Goal: Check status: Check status

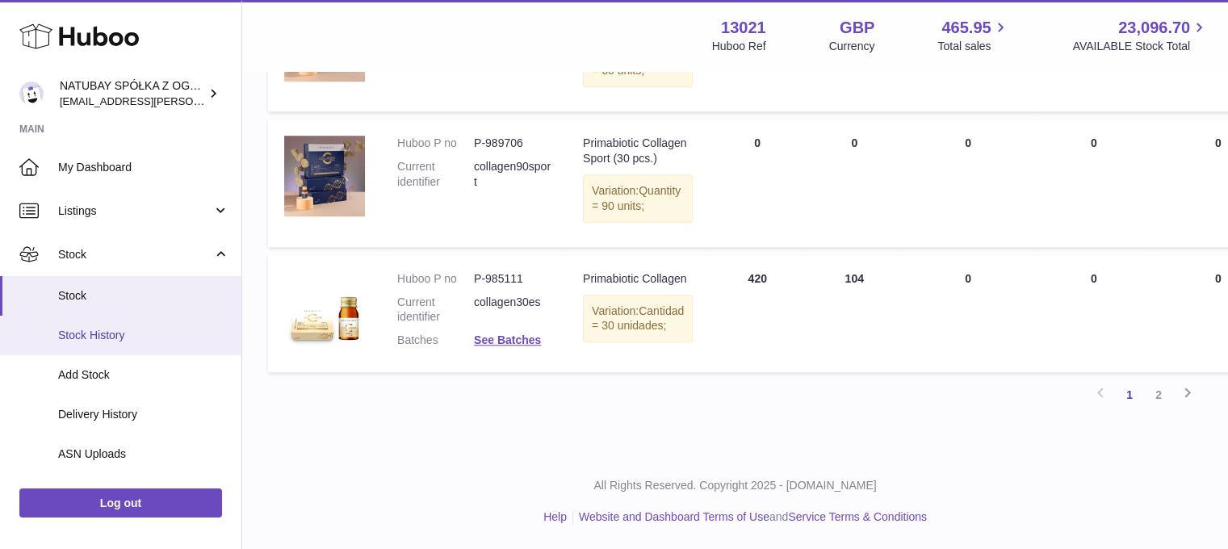
click at [123, 334] on span "Stock History" at bounding box center [143, 335] width 171 height 15
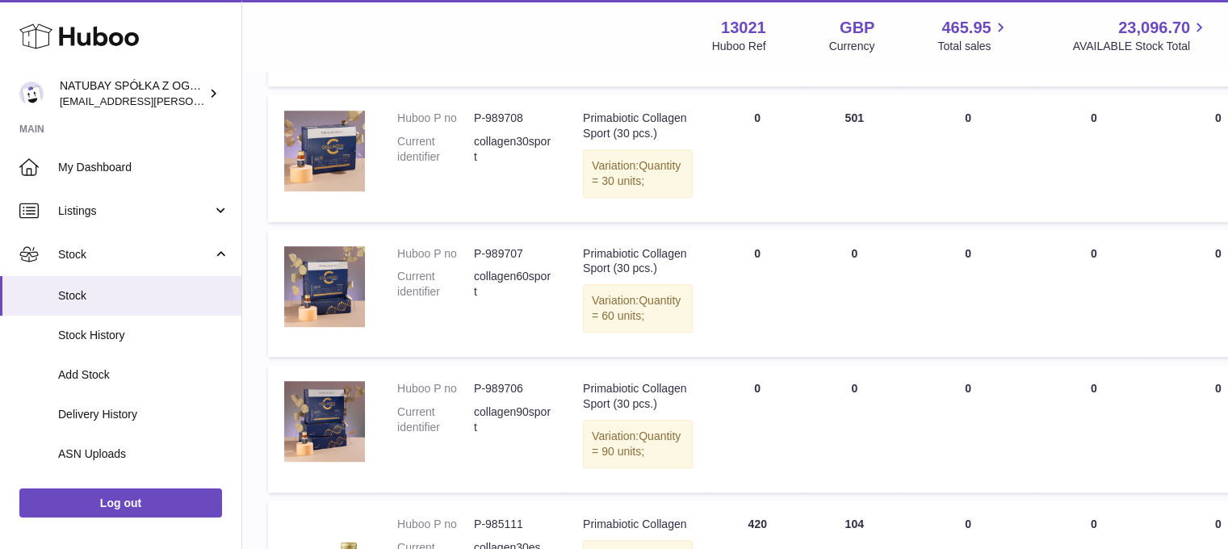
scroll to position [1014, 0]
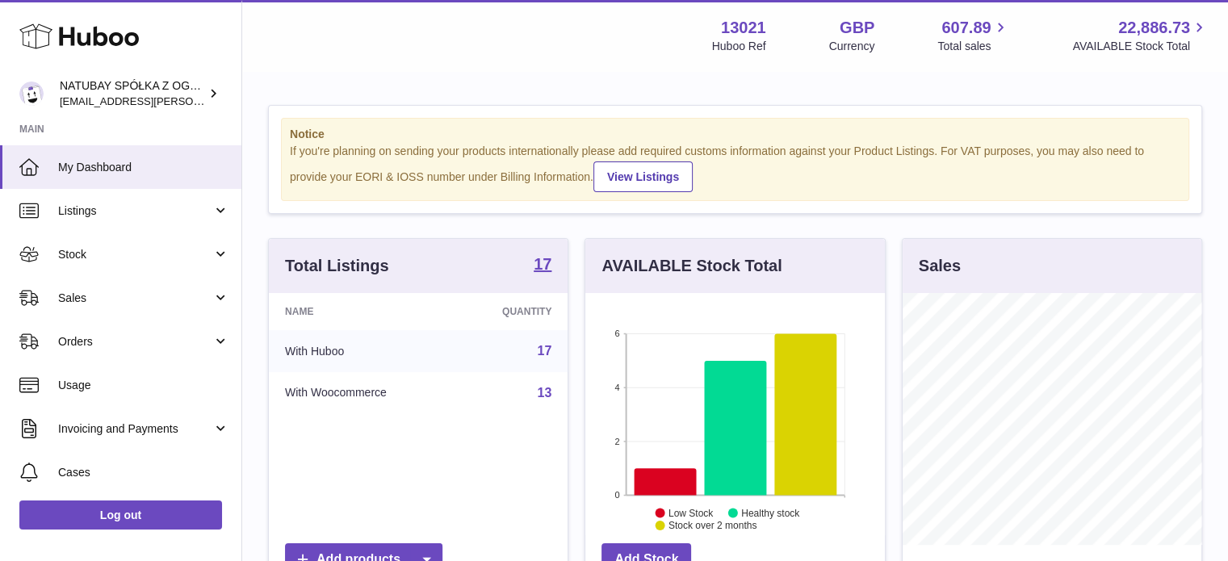
scroll to position [252, 299]
click at [157, 303] on span "Sales" at bounding box center [135, 298] width 154 height 15
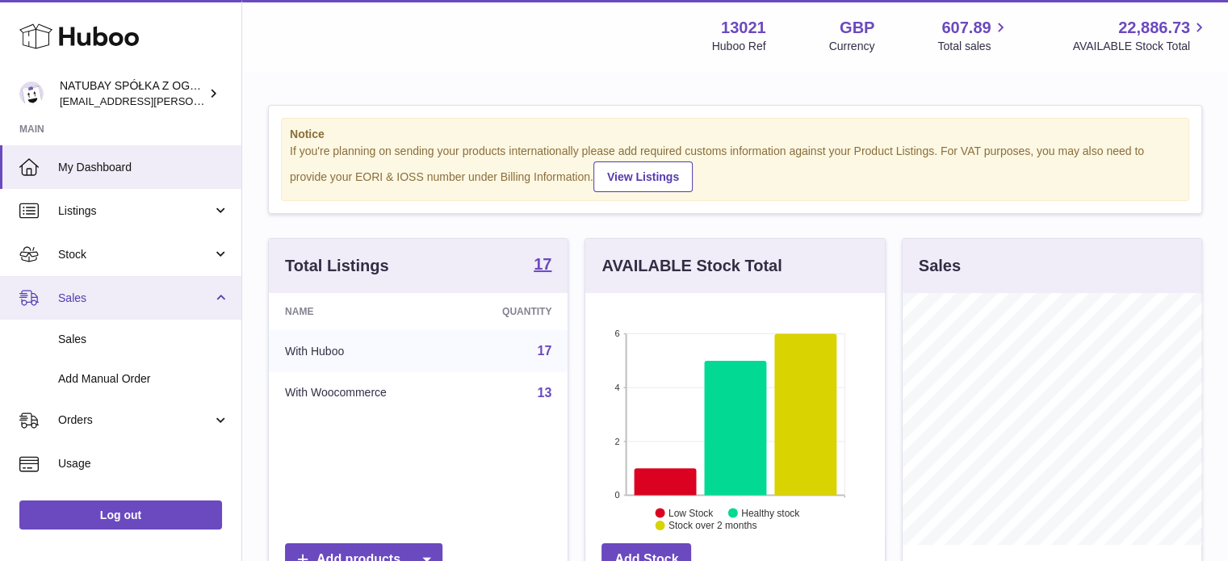
click at [157, 291] on span "Sales" at bounding box center [135, 298] width 154 height 15
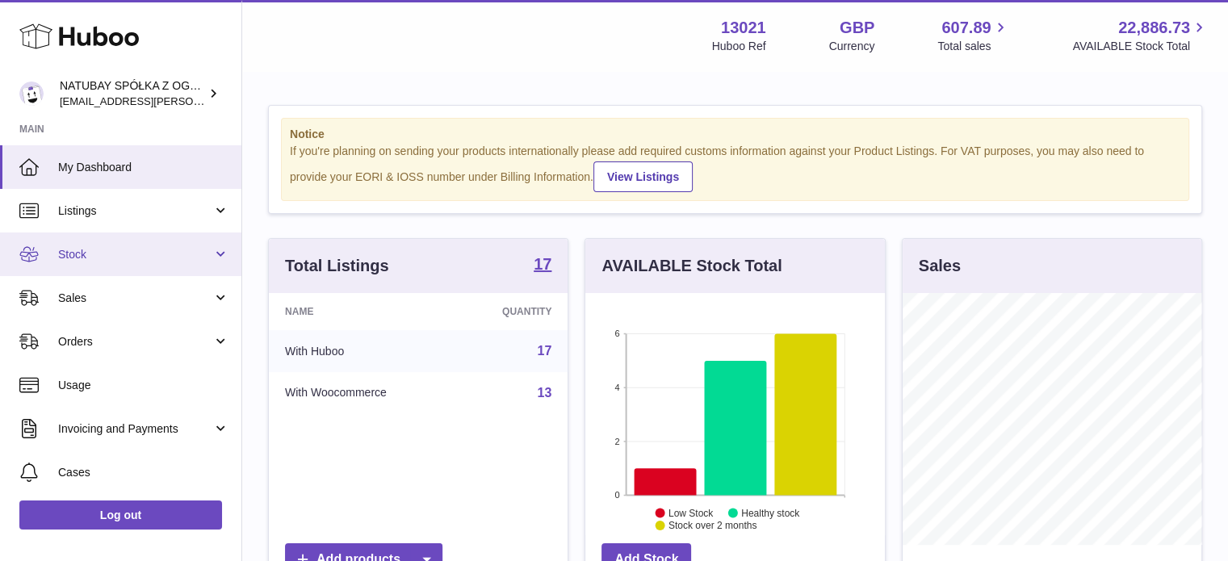
click at [139, 248] on span "Stock" at bounding box center [135, 254] width 154 height 15
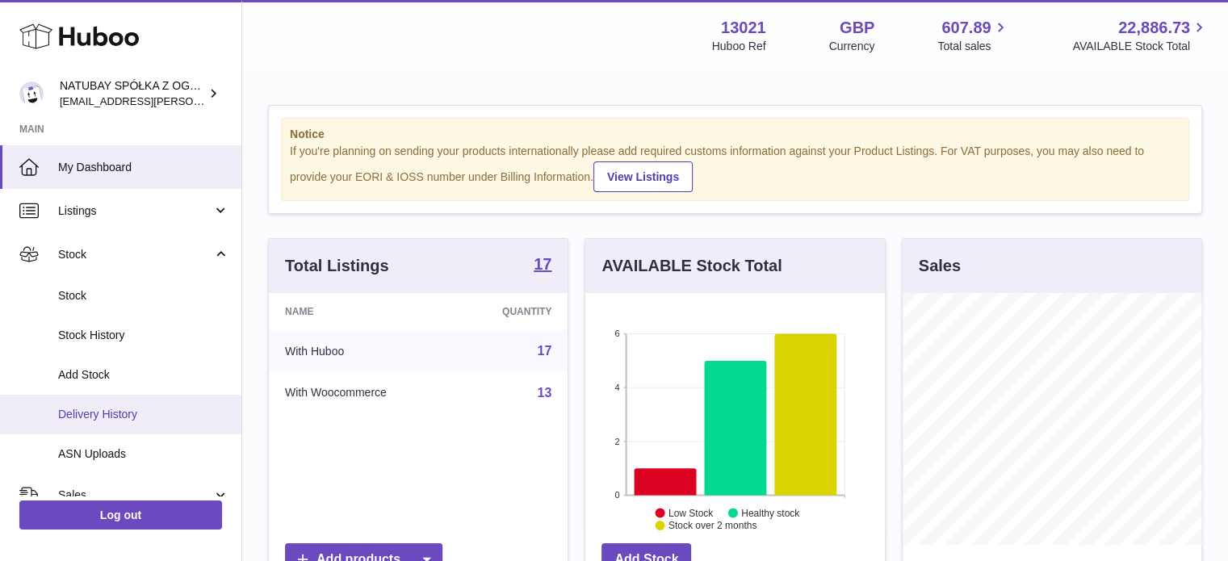
click at [135, 413] on span "Delivery History" at bounding box center [143, 414] width 171 height 15
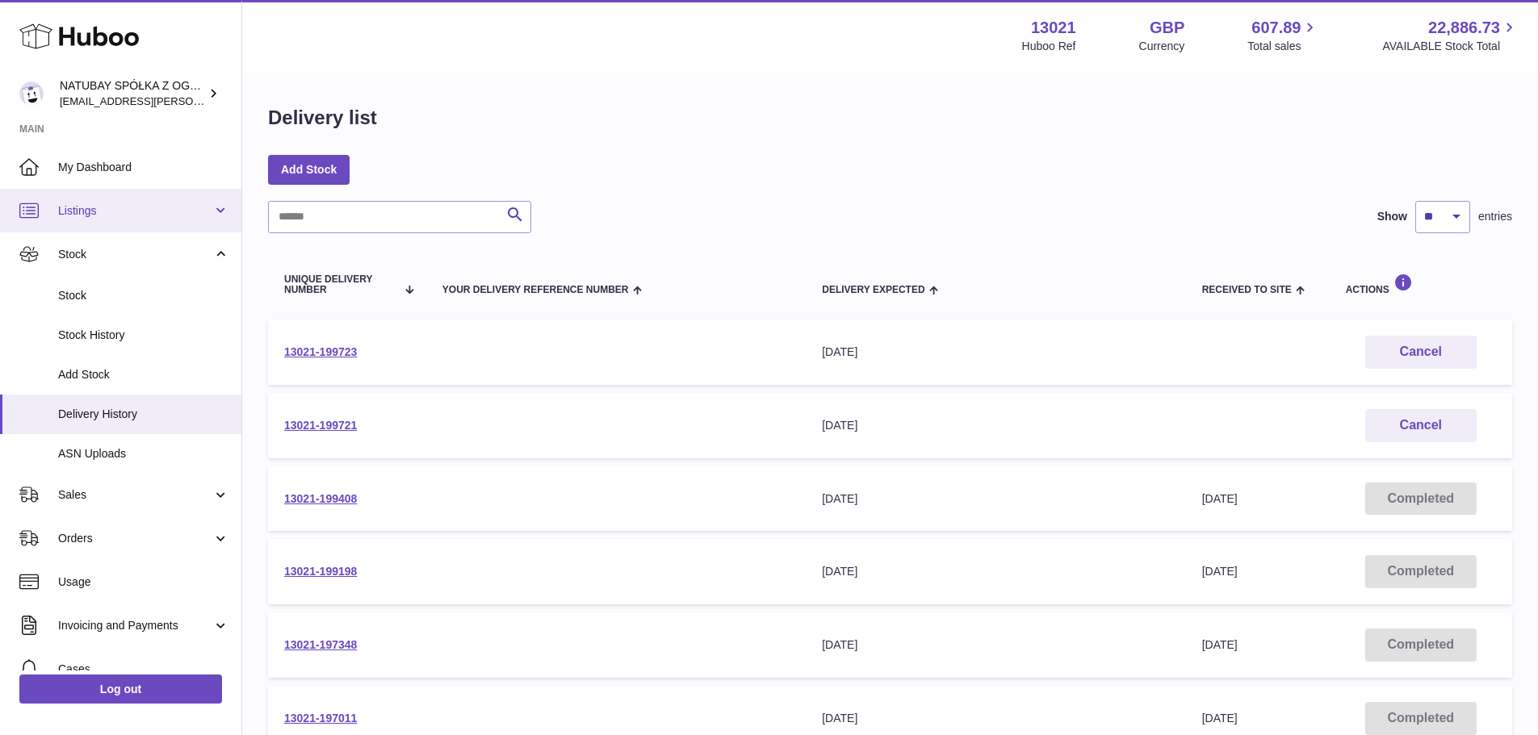
click at [134, 216] on span "Listings" at bounding box center [135, 210] width 154 height 15
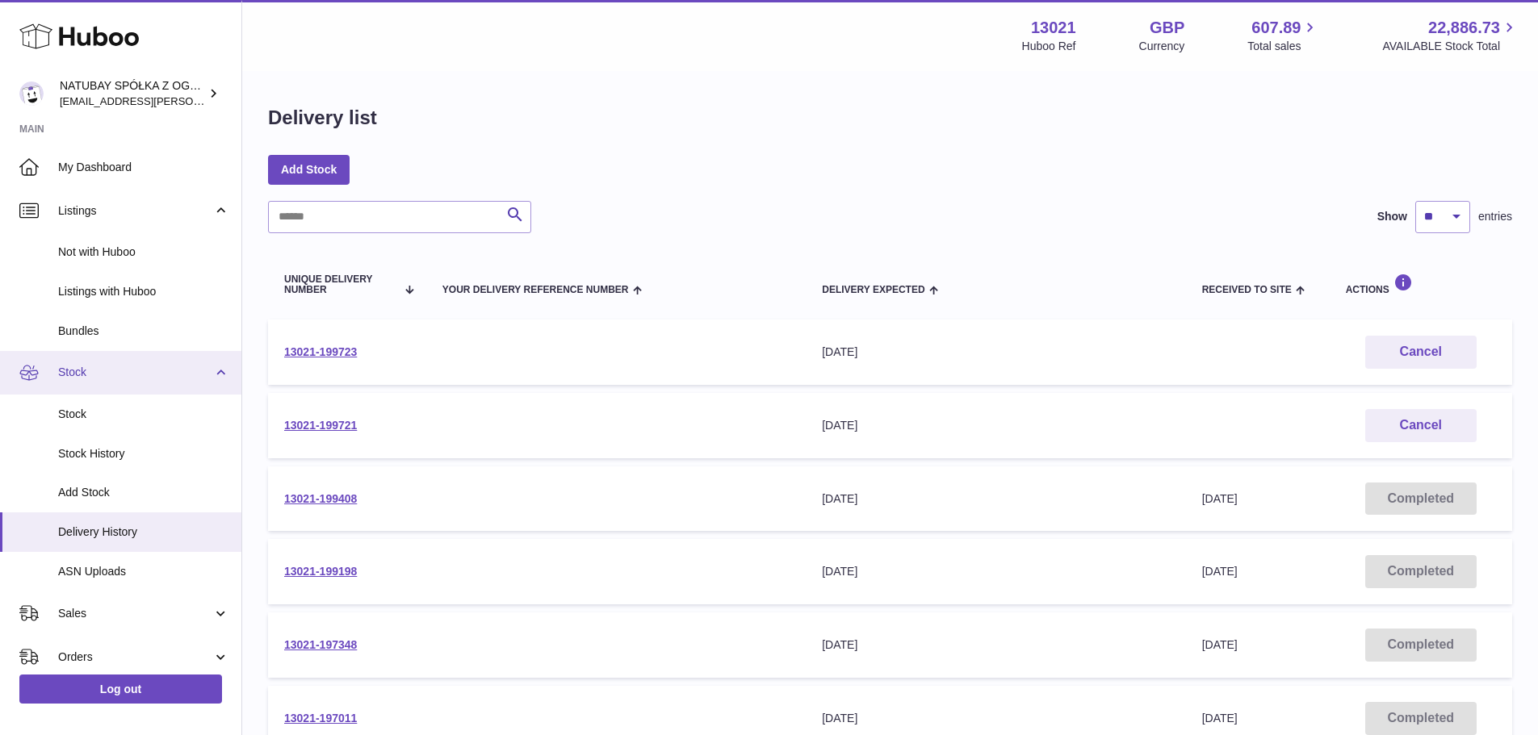
click at [123, 362] on link "Stock" at bounding box center [120, 373] width 241 height 44
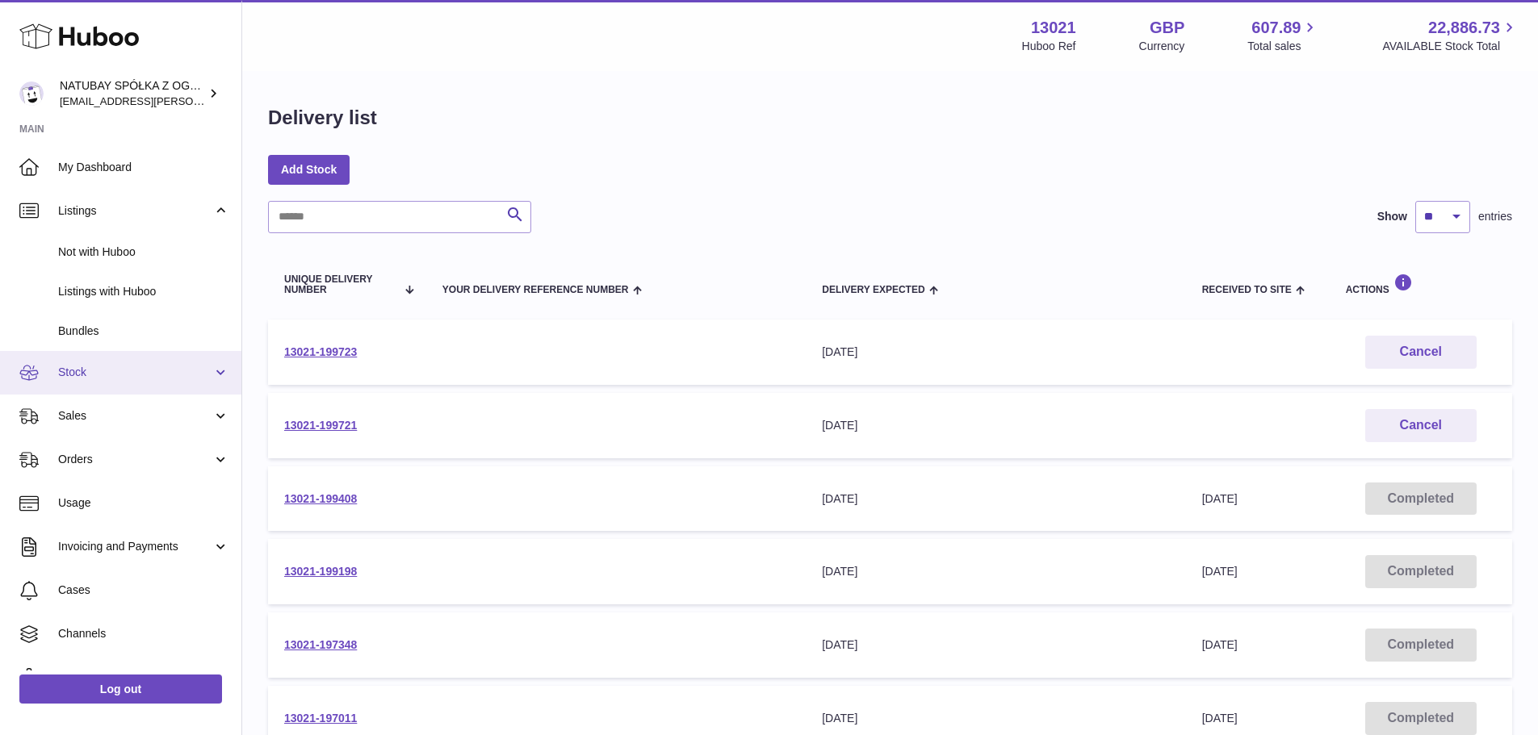
click at [123, 362] on link "Stock" at bounding box center [120, 373] width 241 height 44
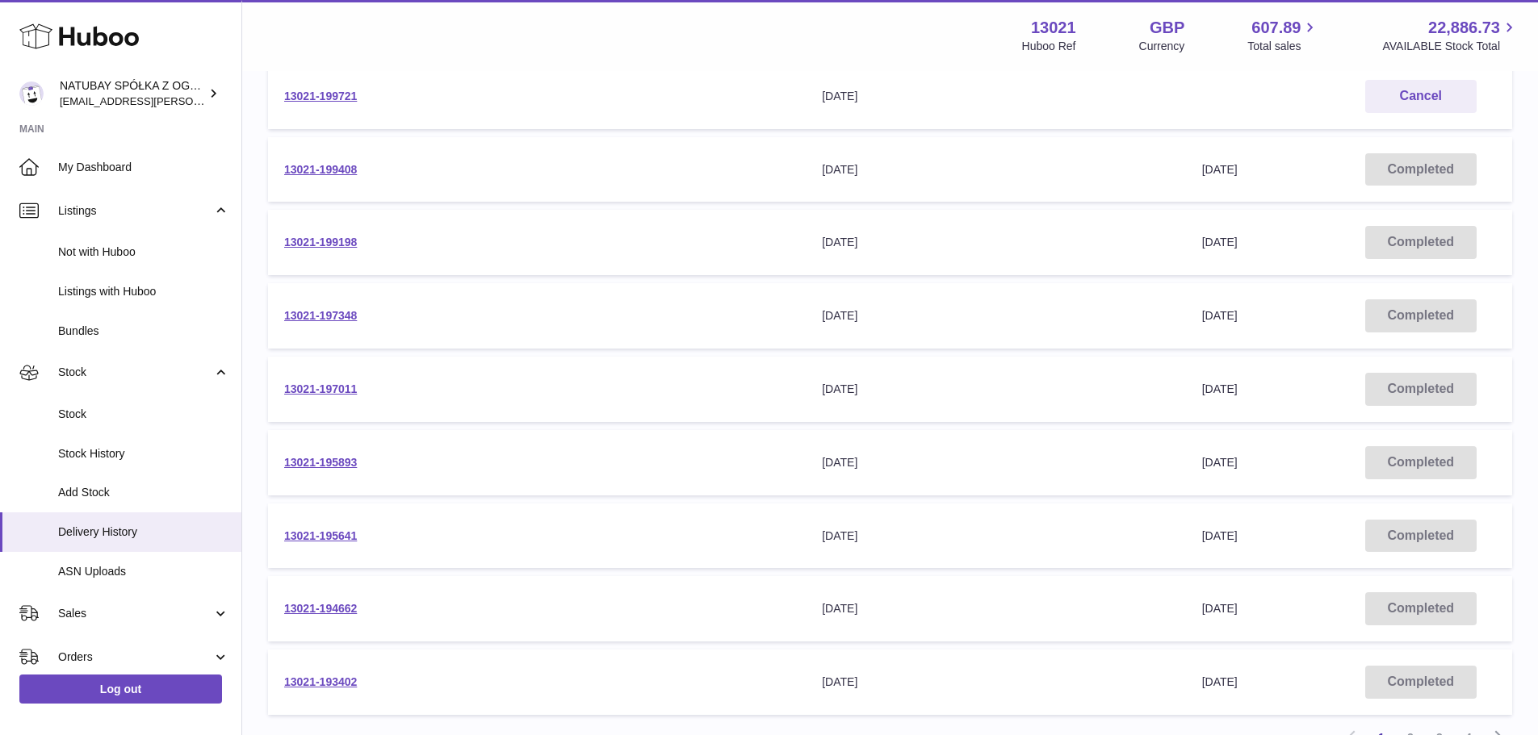
scroll to position [486, 0]
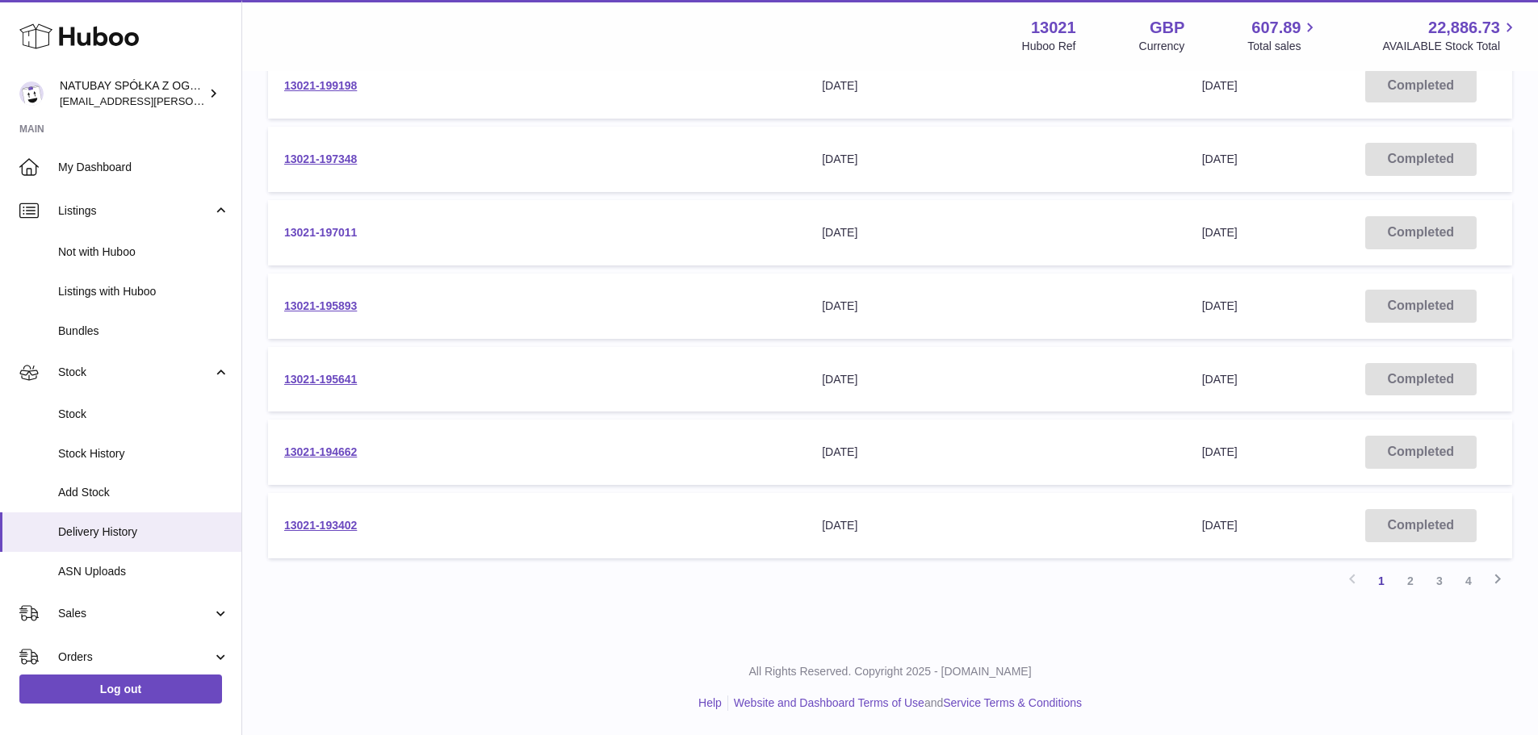
click at [329, 229] on link "13021-197011" at bounding box center [320, 232] width 73 height 13
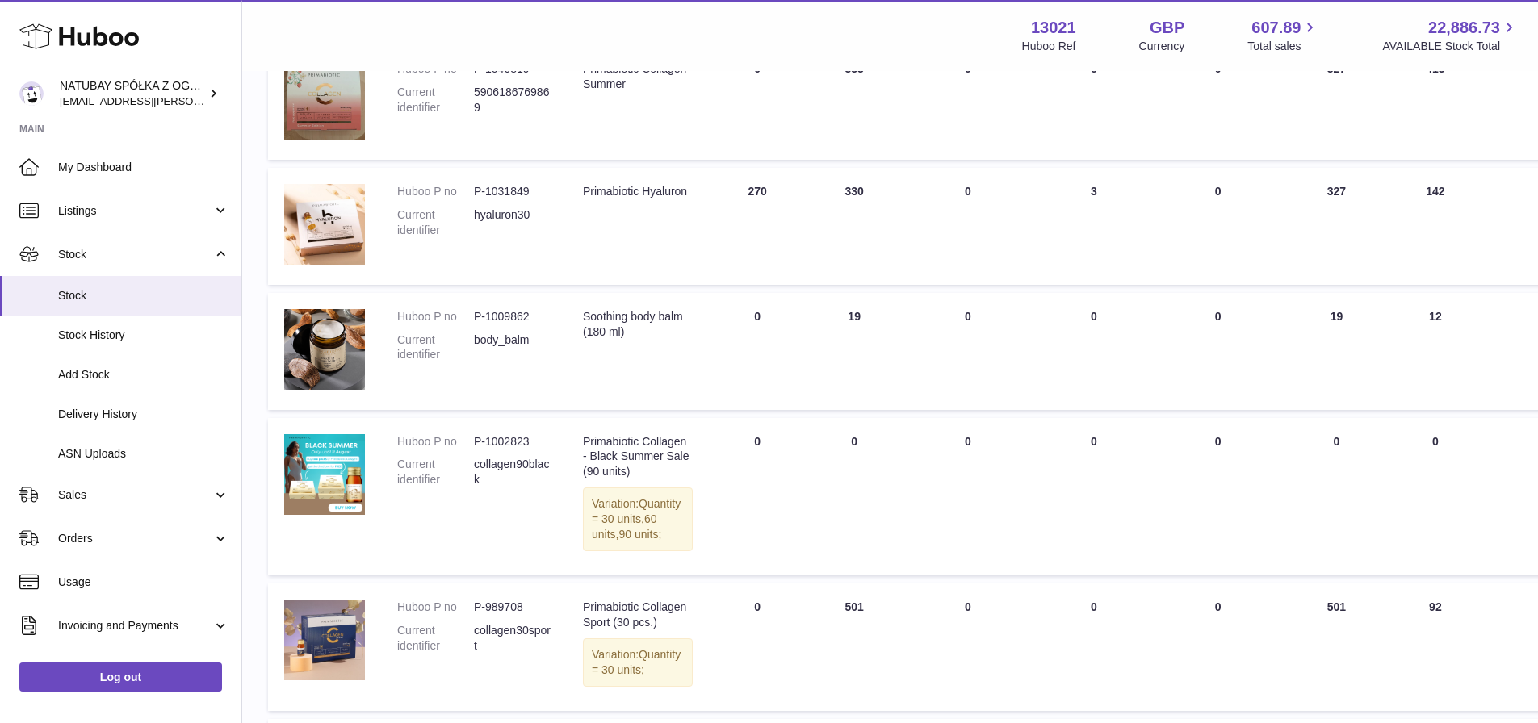
scroll to position [646, 0]
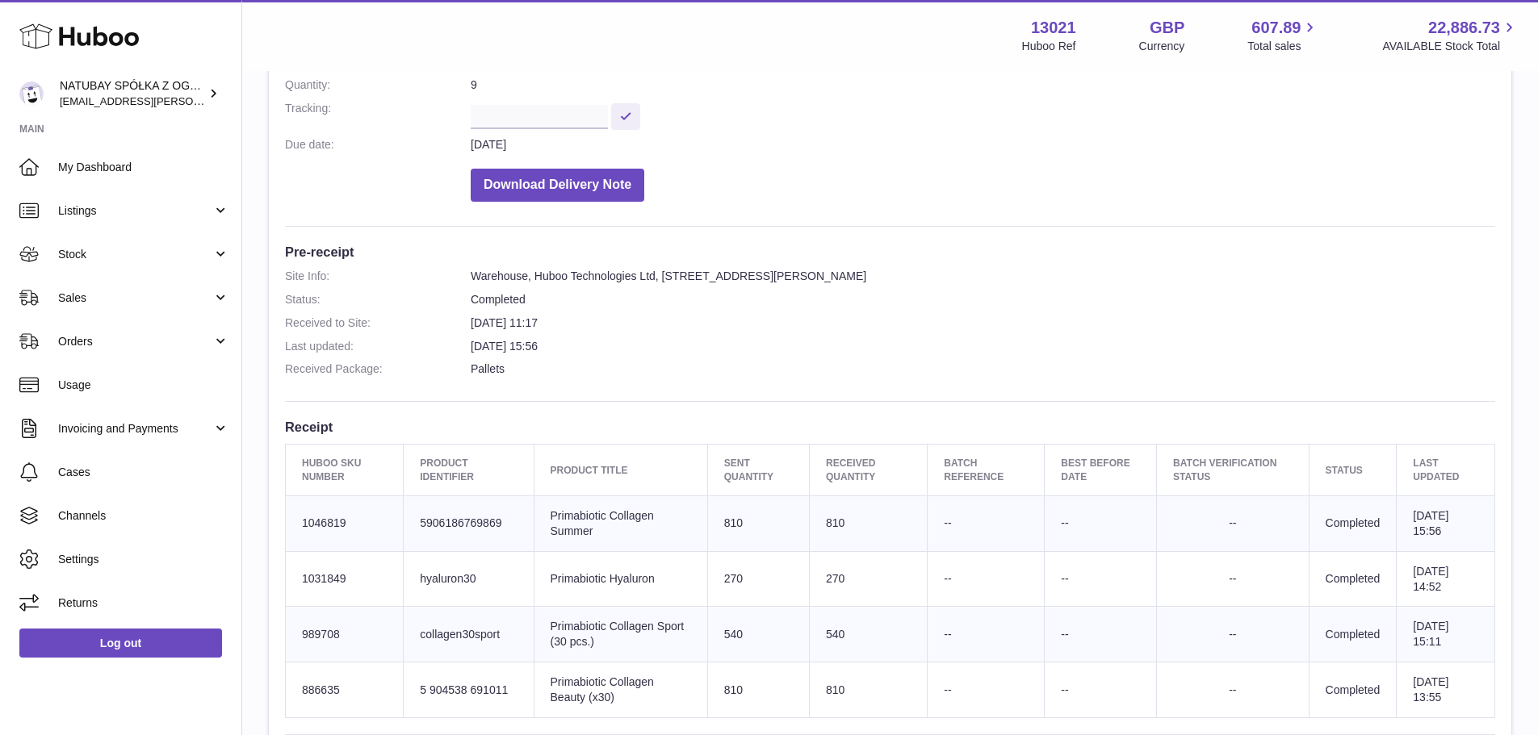
scroll to position [242, 0]
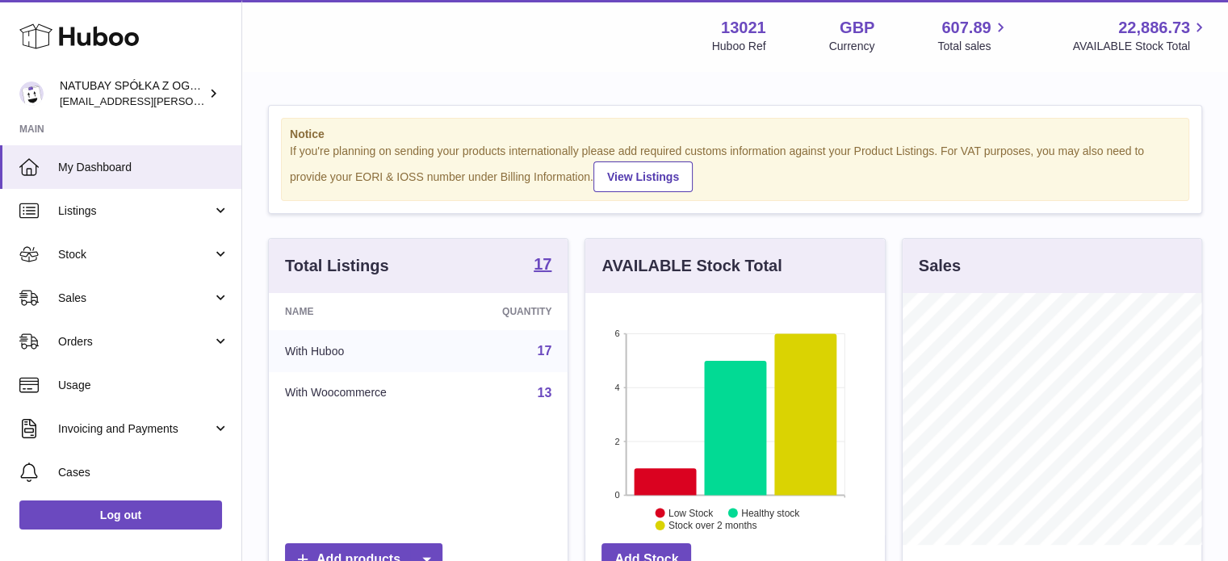
scroll to position [252, 299]
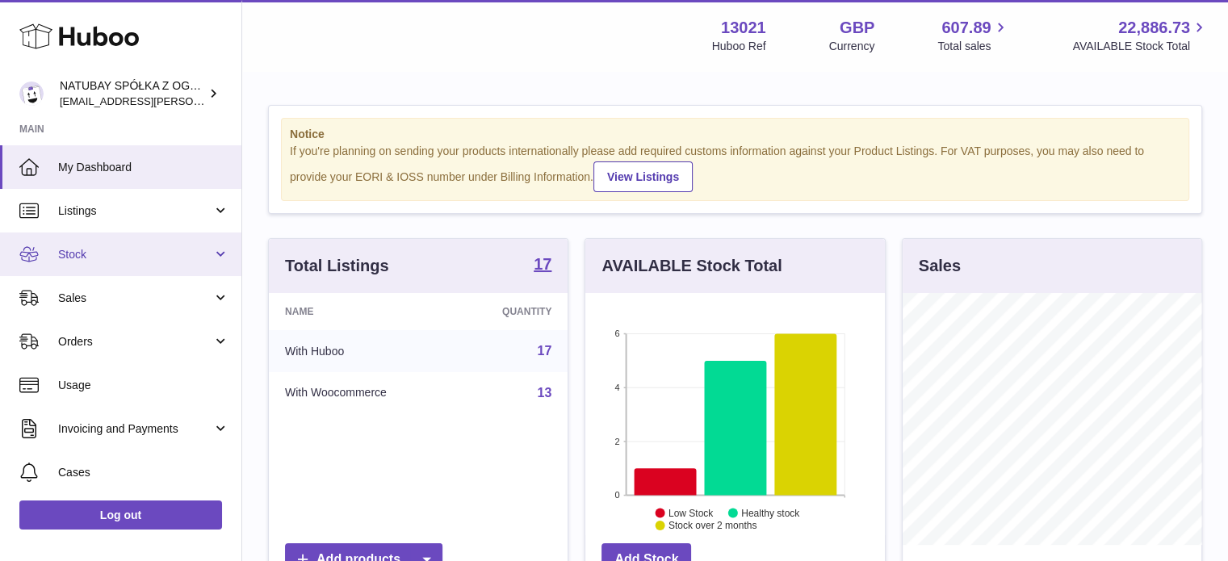
click at [132, 250] on span "Stock" at bounding box center [135, 254] width 154 height 15
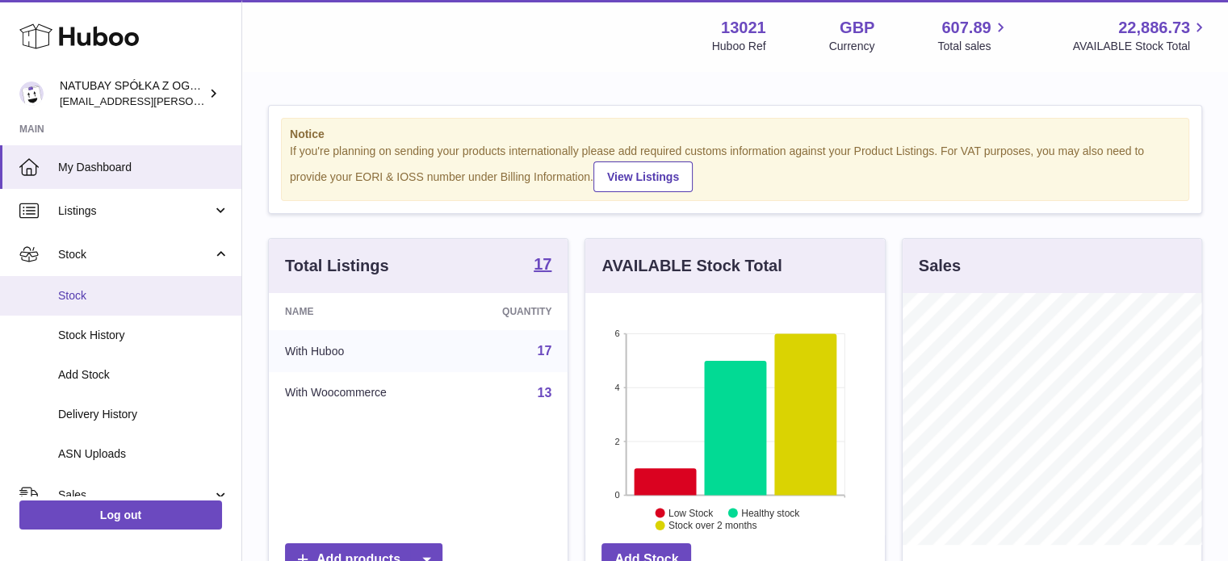
click at [123, 288] on span "Stock" at bounding box center [143, 295] width 171 height 15
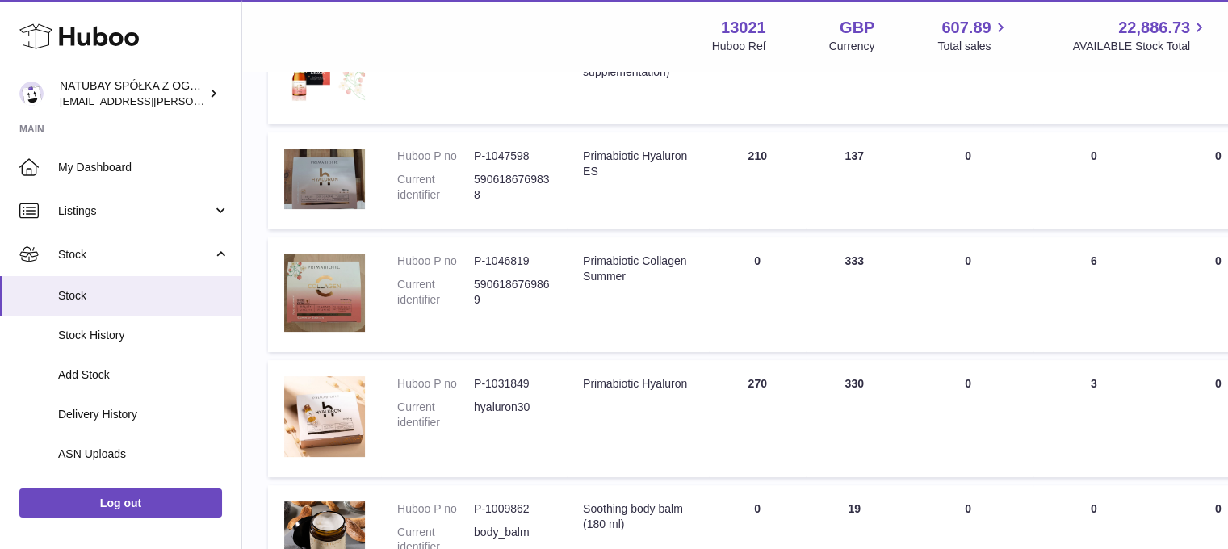
scroll to position [404, 0]
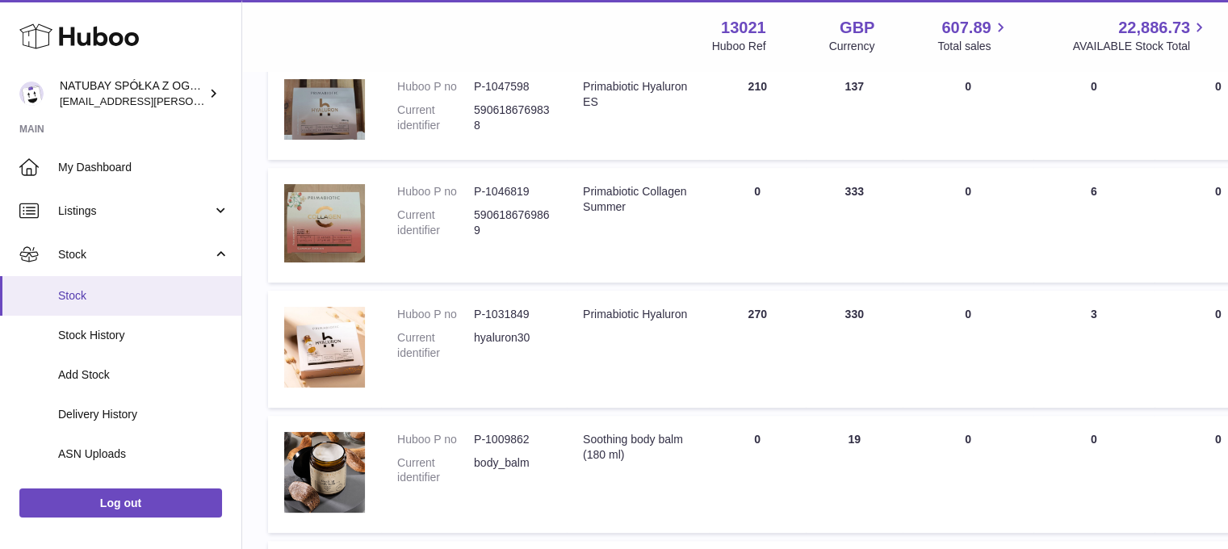
click at [136, 291] on span "Stock" at bounding box center [143, 295] width 171 height 15
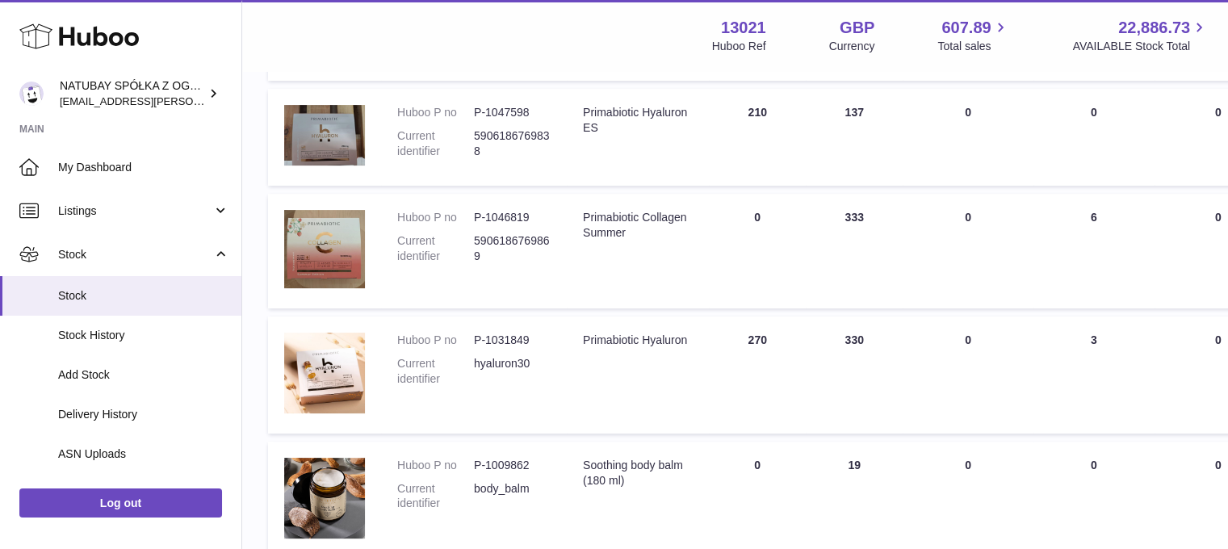
scroll to position [404, 0]
